Goal: Task Accomplishment & Management: Manage account settings

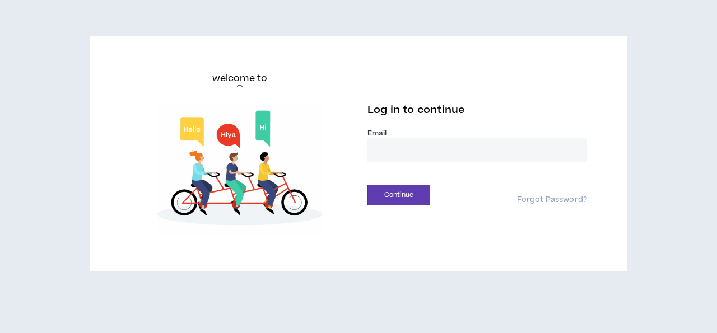
click at [479, 147] on input "email" at bounding box center [477, 150] width 220 height 24
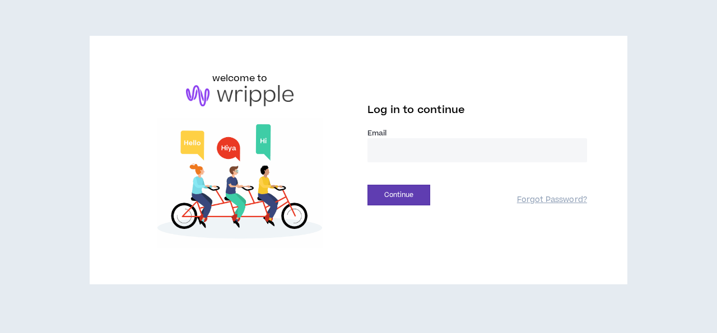
click at [479, 147] on input "email" at bounding box center [477, 150] width 220 height 24
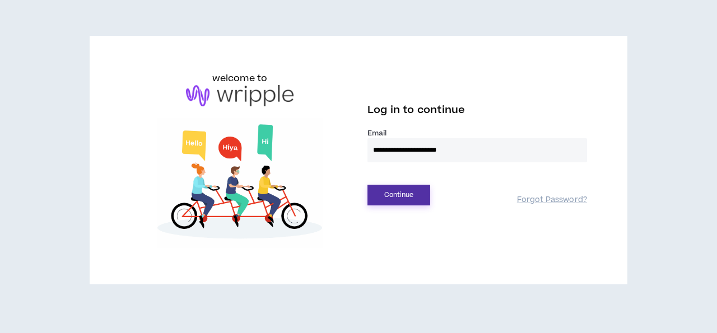
type input "**********"
click at [400, 199] on button "Continue" at bounding box center [398, 195] width 63 height 21
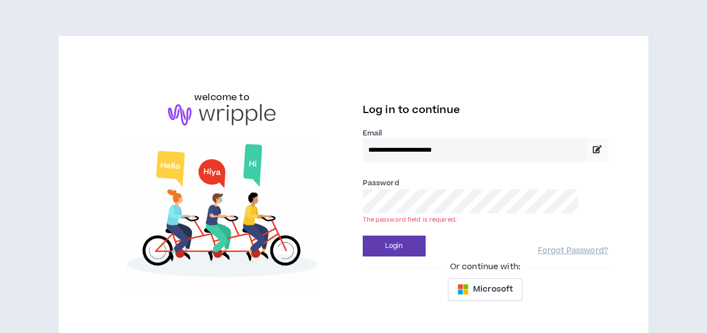
click at [341, 161] on img at bounding box center [221, 213] width 245 height 152
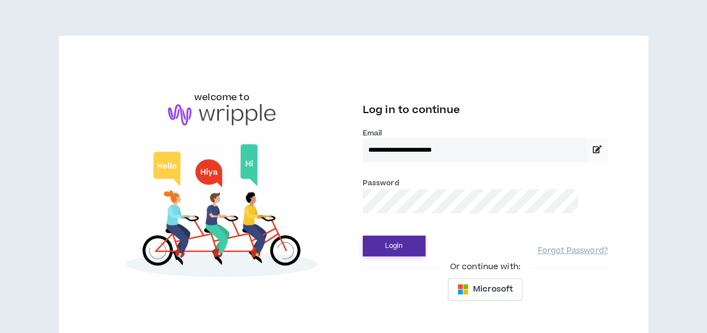
click at [395, 251] on button "Login" at bounding box center [394, 246] width 63 height 21
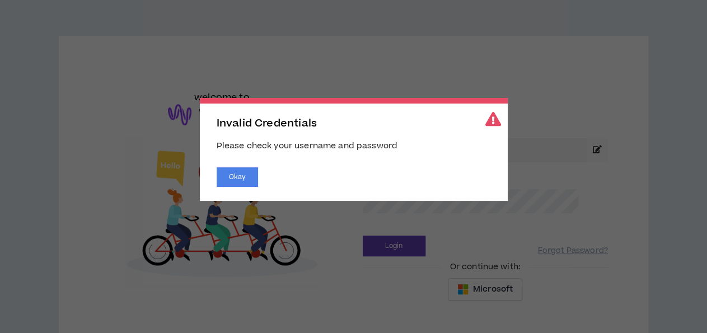
click at [376, 125] on h2 "Invalid Credentials" at bounding box center [354, 124] width 274 height 12
click at [237, 184] on button "Okay" at bounding box center [237, 177] width 41 height 20
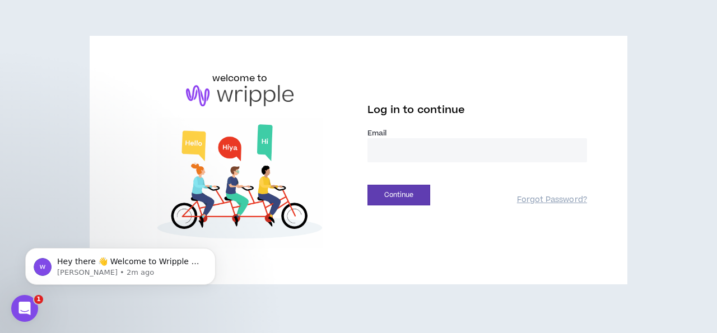
click at [395, 155] on input "email" at bounding box center [477, 150] width 220 height 24
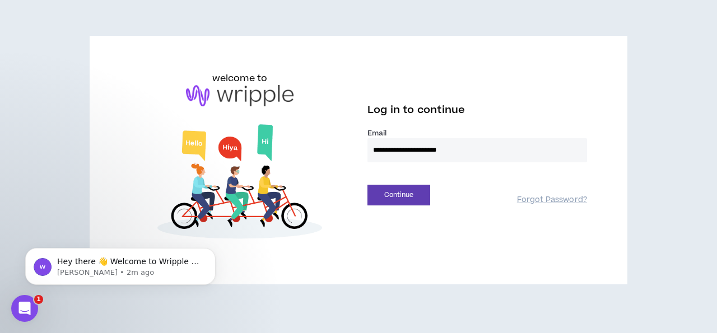
type input "**********"
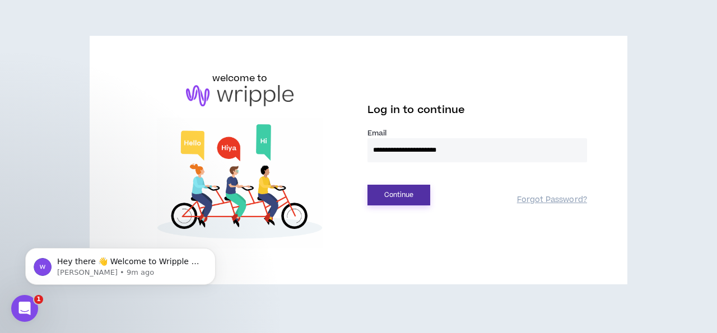
click at [393, 188] on button "Continue" at bounding box center [398, 195] width 63 height 21
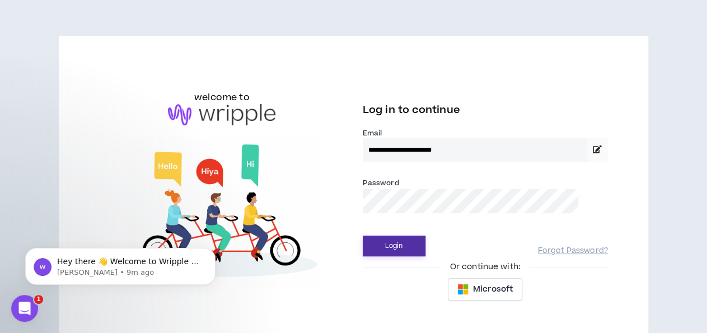
click at [394, 241] on button "Login" at bounding box center [394, 246] width 63 height 21
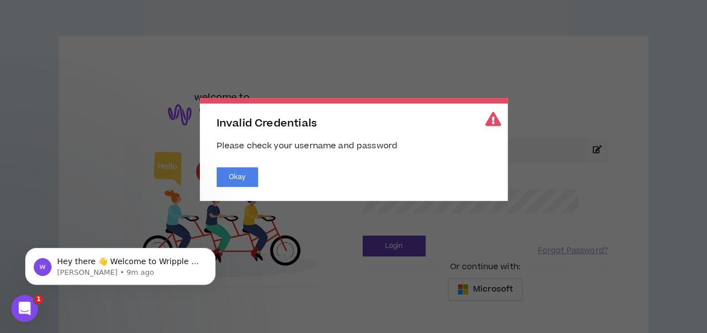
click at [258, 181] on div "Okay" at bounding box center [354, 177] width 274 height 20
click at [246, 179] on button "Okay" at bounding box center [237, 177] width 41 height 20
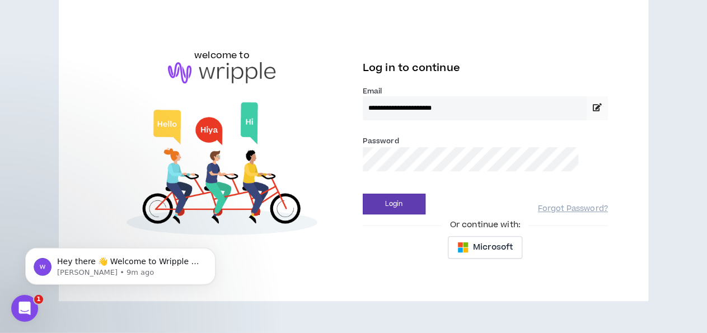
scroll to position [54, 0]
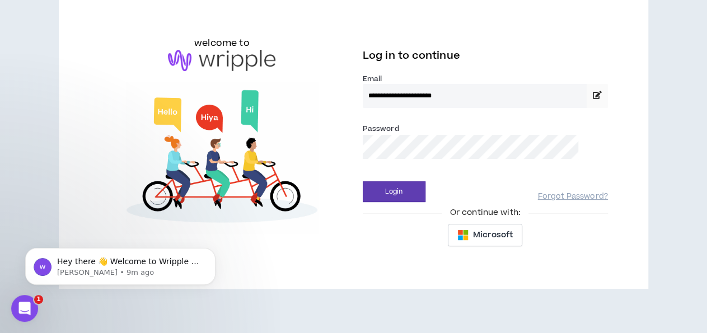
drag, startPoint x: 487, startPoint y: 97, endPoint x: 328, endPoint y: 92, distance: 159.7
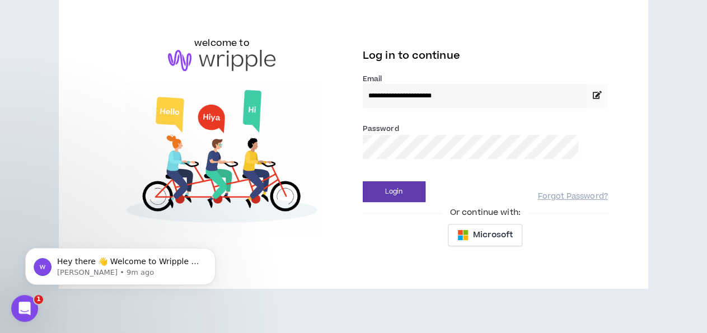
click at [363, 92] on input "**********" at bounding box center [475, 96] width 224 height 24
click at [538, 198] on link "Forgot Password?" at bounding box center [573, 197] width 70 height 11
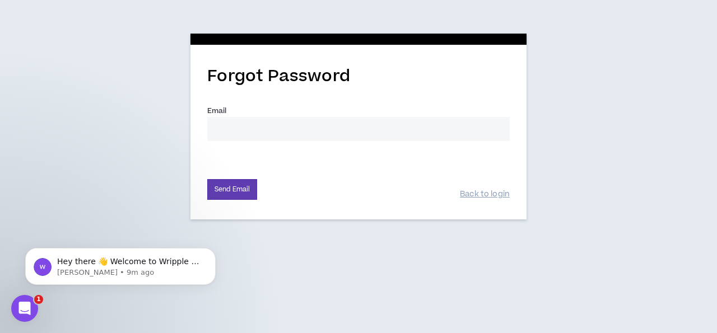
click at [332, 132] on input "Email *" at bounding box center [358, 129] width 302 height 24
paste input "ezukakelechi9@gmail.com"
type input "ezukakelechi9@gmail.com"
click at [250, 184] on button "Send Email" at bounding box center [232, 189] width 50 height 21
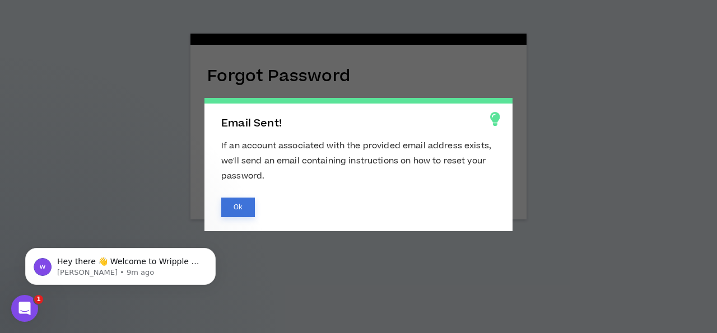
drag, startPoint x: 235, startPoint y: 203, endPoint x: 246, endPoint y: 200, distance: 11.5
click at [235, 203] on button "Ok" at bounding box center [238, 208] width 34 height 20
